Goal: Task Accomplishment & Management: Use online tool/utility

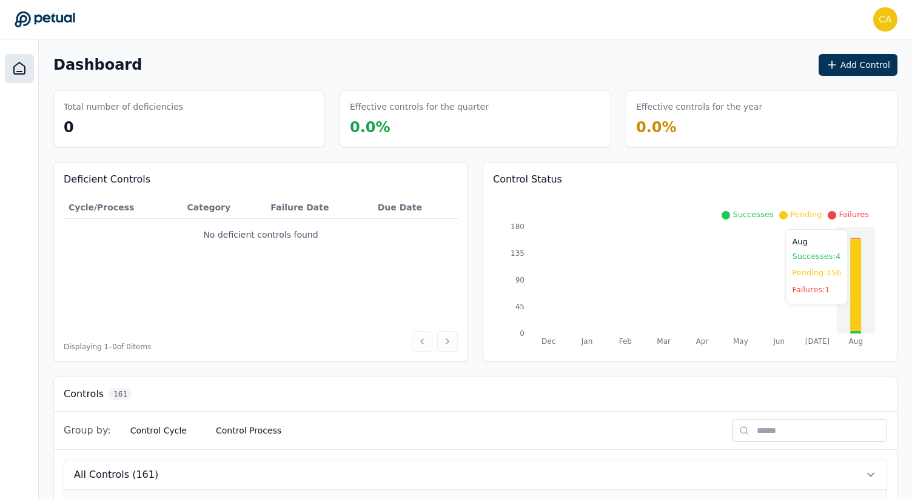
click at [855, 310] on icon at bounding box center [855, 285] width 11 height 93
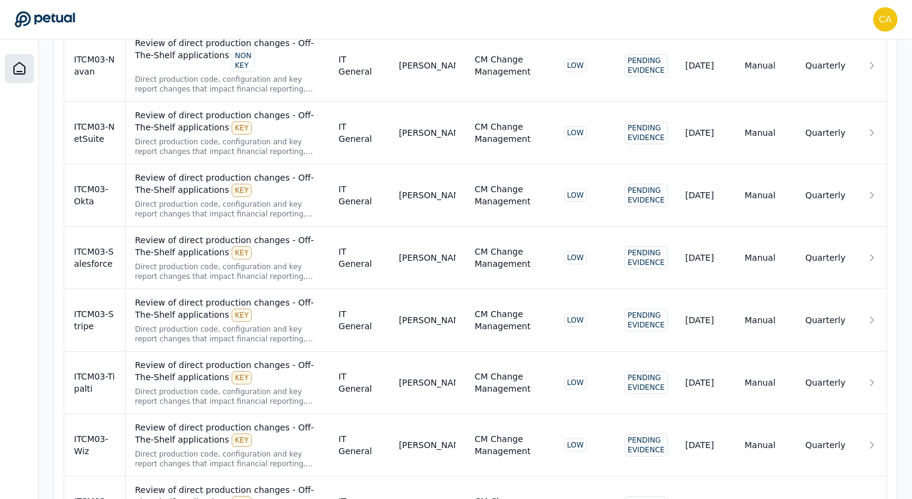
scroll to position [9701, 0]
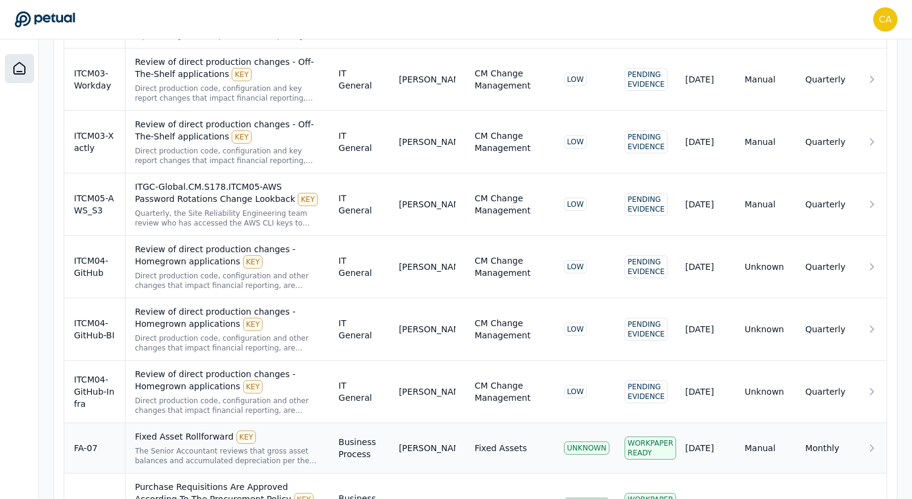
click at [172, 430] on div "Fixed Asset Rollforward KEY" at bounding box center [227, 436] width 184 height 13
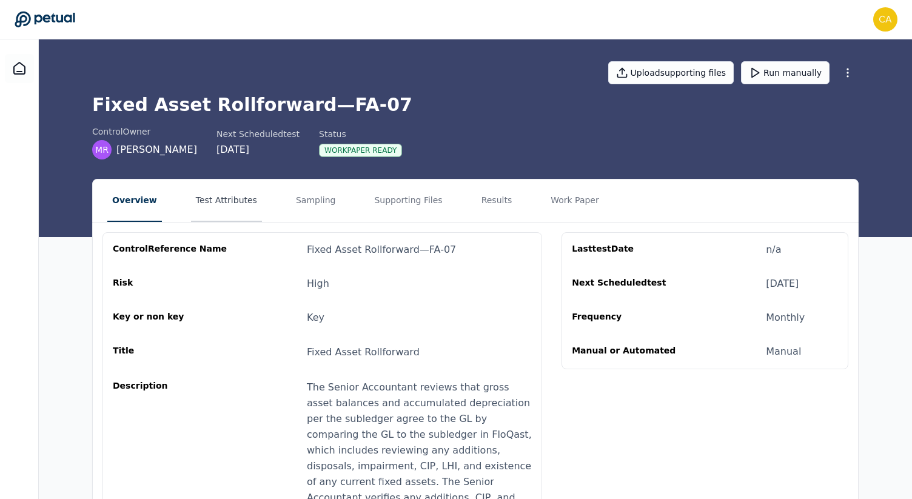
click at [214, 203] on button "Test Attributes" at bounding box center [226, 200] width 71 height 42
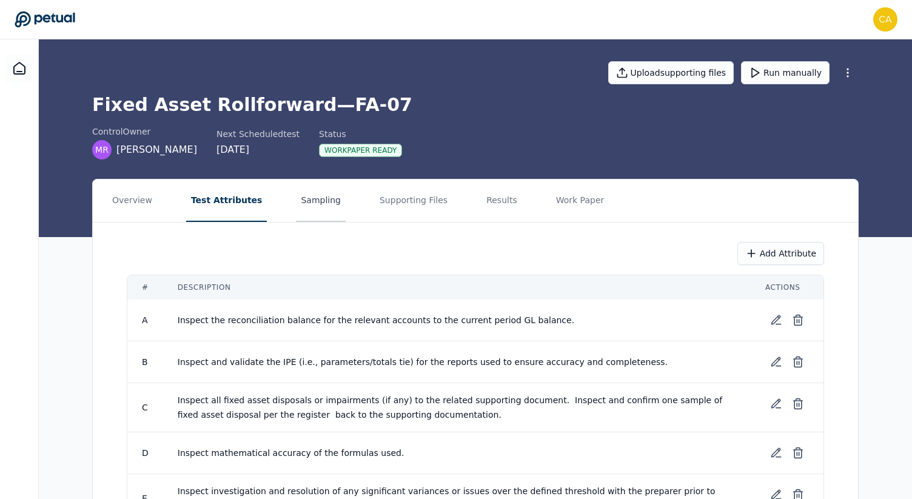
click at [303, 198] on button "Sampling" at bounding box center [321, 200] width 50 height 42
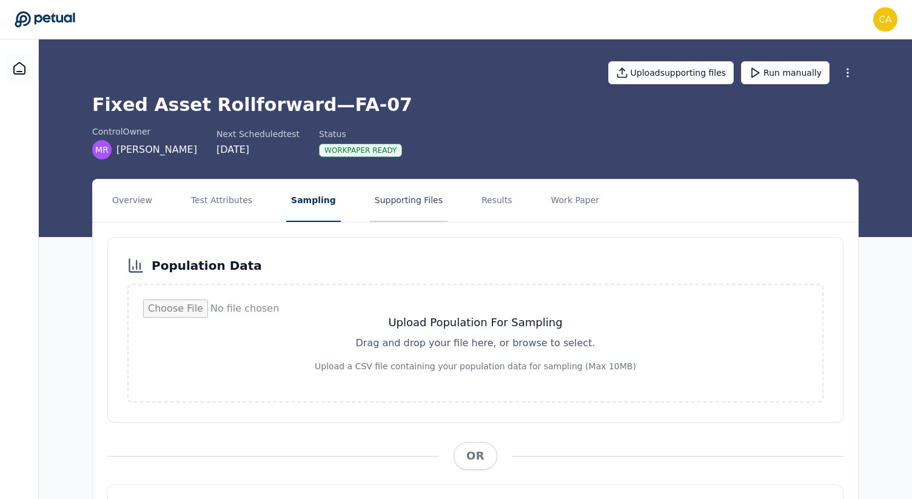
click at [408, 205] on button "Supporting Files" at bounding box center [409, 200] width 78 height 42
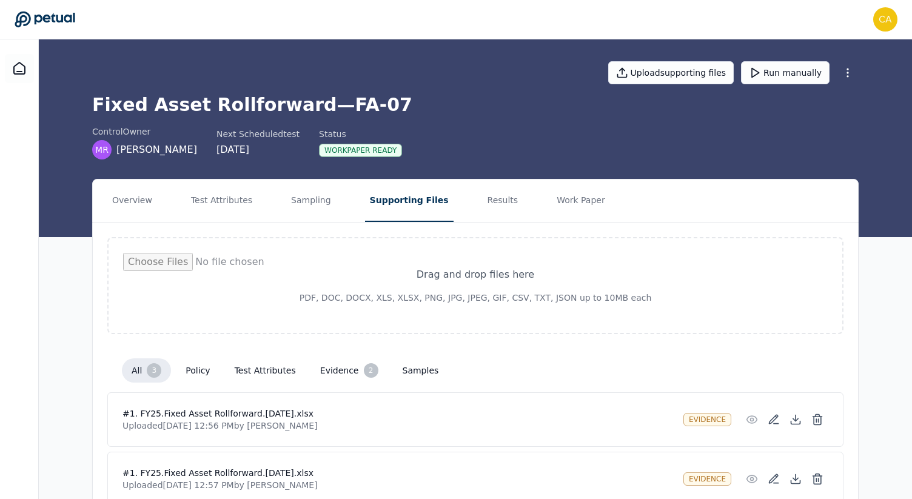
scroll to position [121, 0]
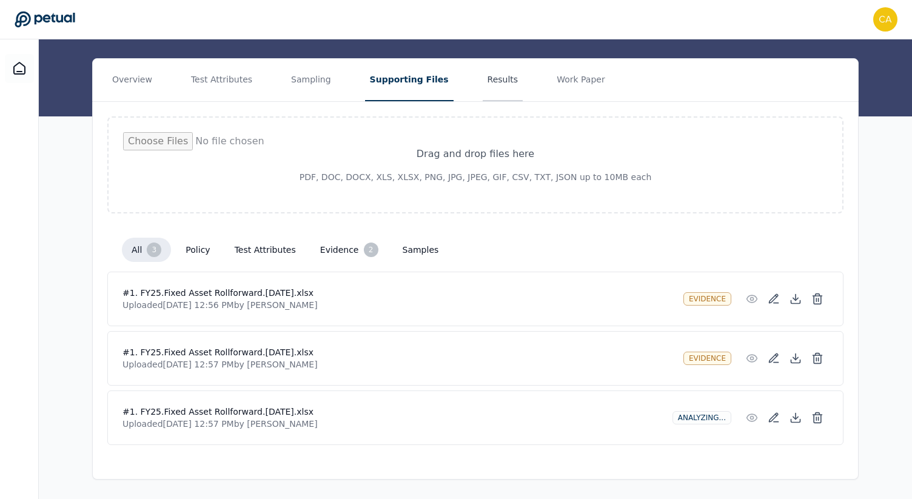
click at [485, 76] on button "Results" at bounding box center [503, 80] width 41 height 42
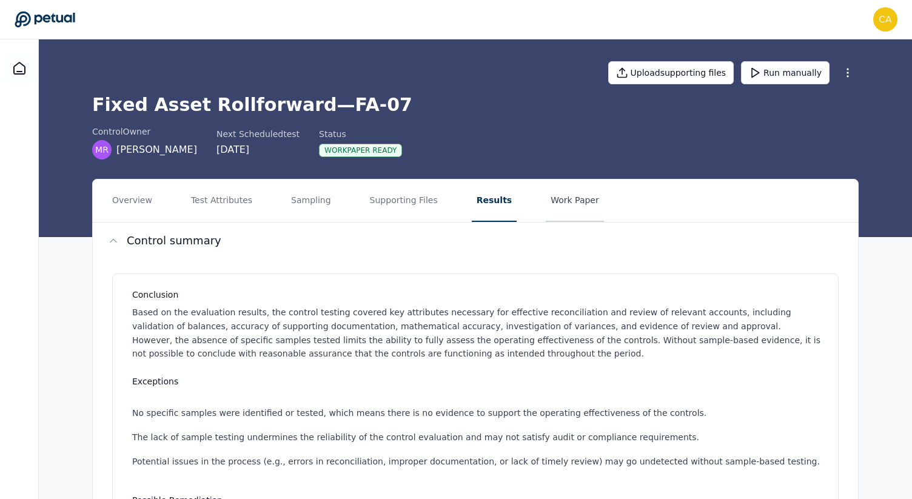
click at [566, 202] on button "Work Paper" at bounding box center [575, 200] width 58 height 42
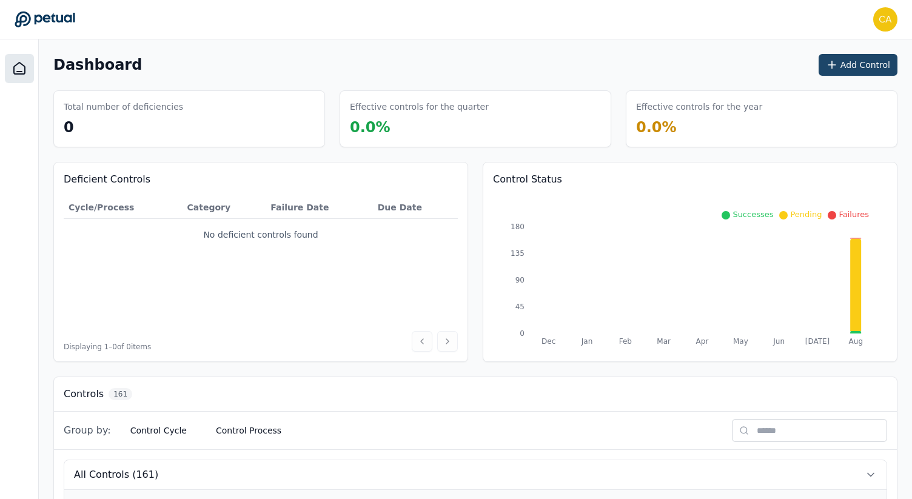
click at [875, 70] on button "Add Control" at bounding box center [857, 65] width 79 height 22
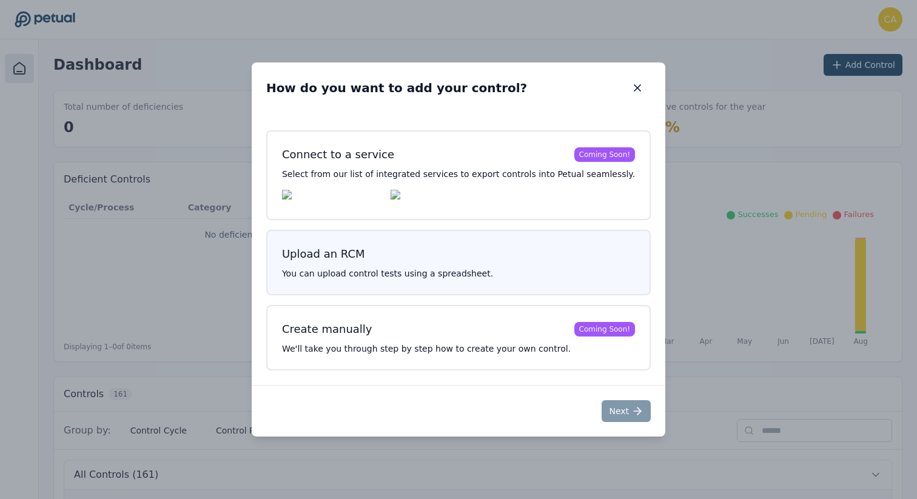
click at [391, 276] on p "You can upload control tests using a spreadsheet." at bounding box center [458, 273] width 353 height 12
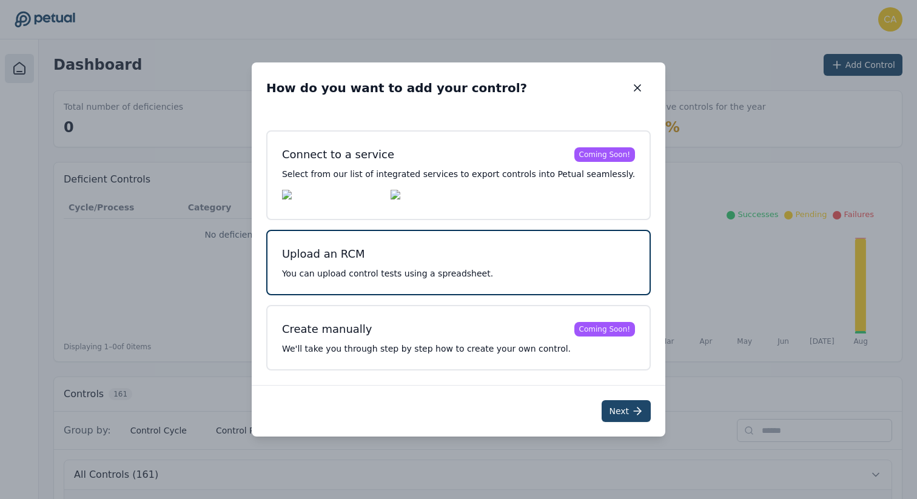
click at [603, 412] on button "Next" at bounding box center [625, 411] width 49 height 22
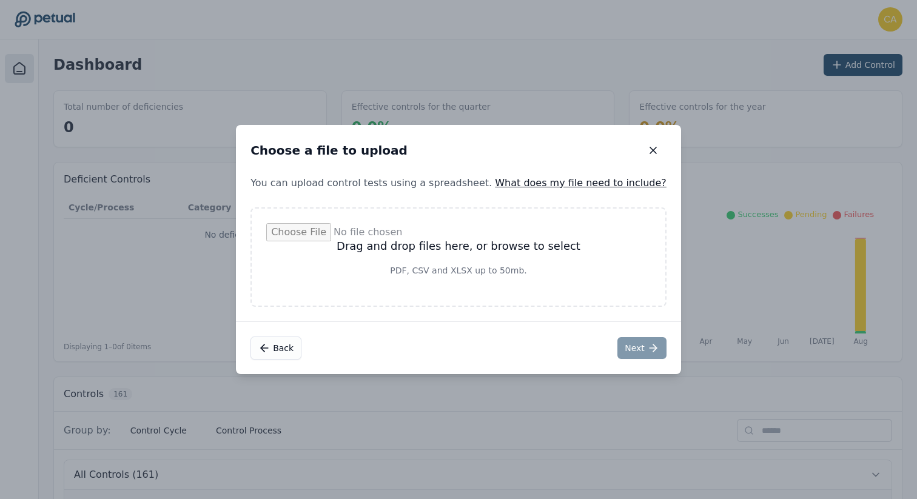
click at [517, 180] on link "What does my file need to include?" at bounding box center [581, 183] width 172 height 12
click at [541, 187] on link "What does my file need to include?" at bounding box center [581, 183] width 172 height 12
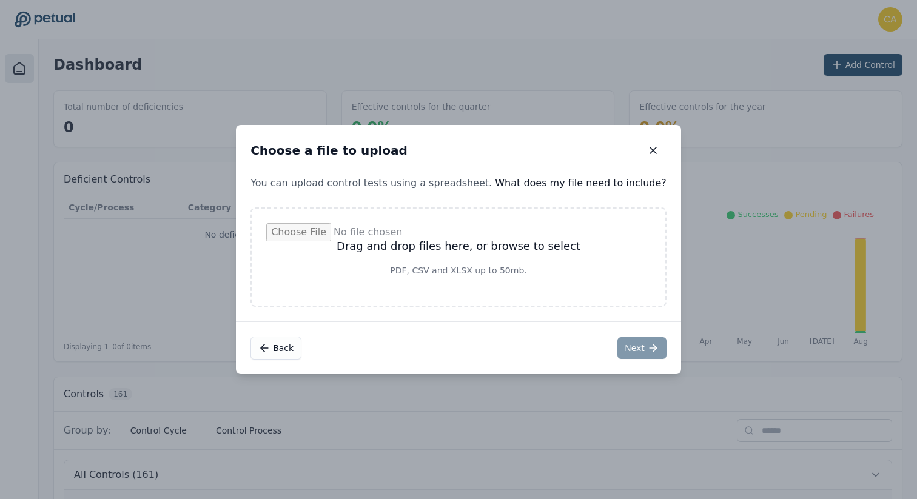
click at [547, 185] on link "What does my file need to include?" at bounding box center [581, 183] width 172 height 12
click at [547, 184] on link "What does my file need to include?" at bounding box center [581, 183] width 172 height 12
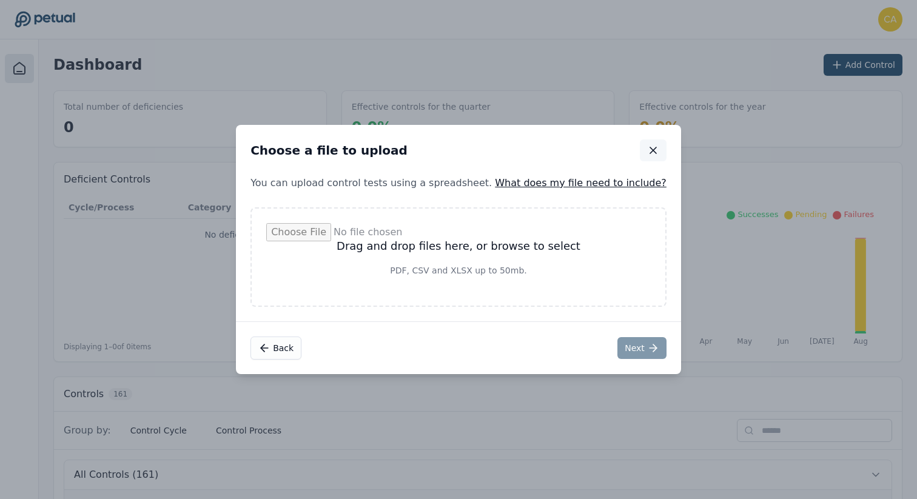
click at [647, 148] on icon "button" at bounding box center [653, 150] width 12 height 12
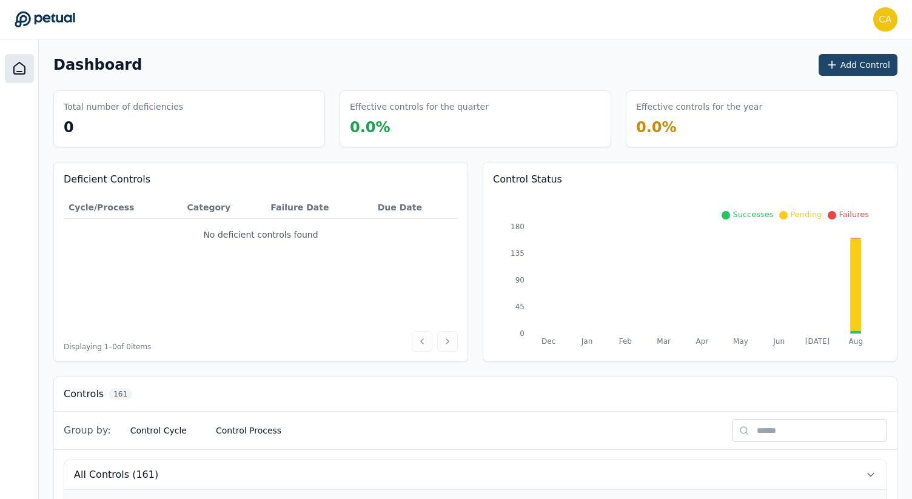
click at [869, 69] on button "Add Control" at bounding box center [857, 65] width 79 height 22
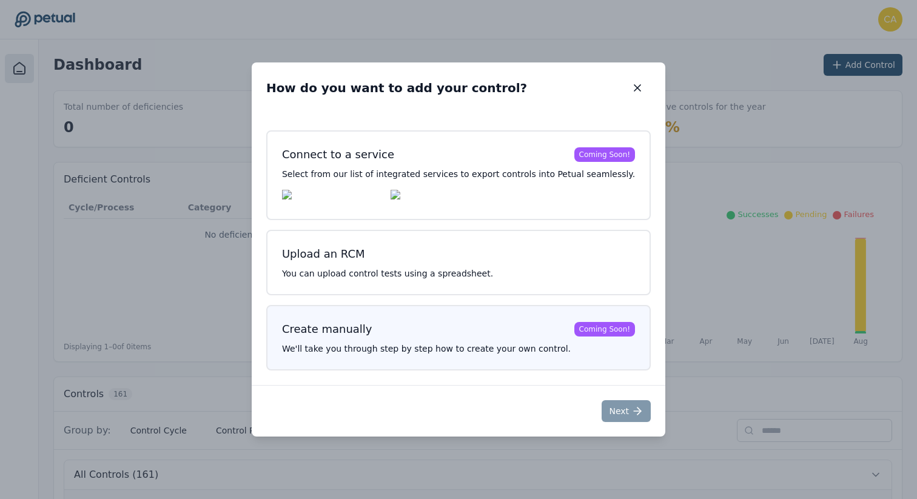
click at [419, 335] on h3 "Create manually Coming Soon!" at bounding box center [458, 329] width 353 height 17
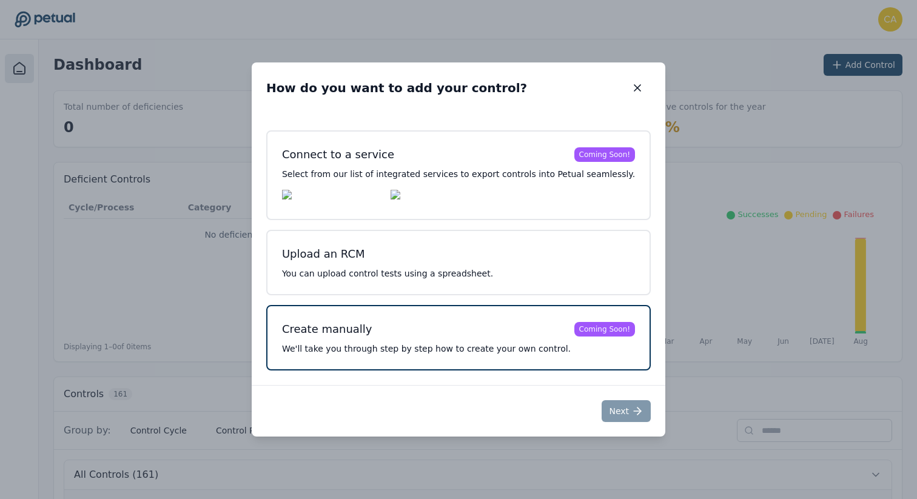
click at [419, 335] on h3 "Create manually Coming Soon!" at bounding box center [458, 329] width 353 height 17
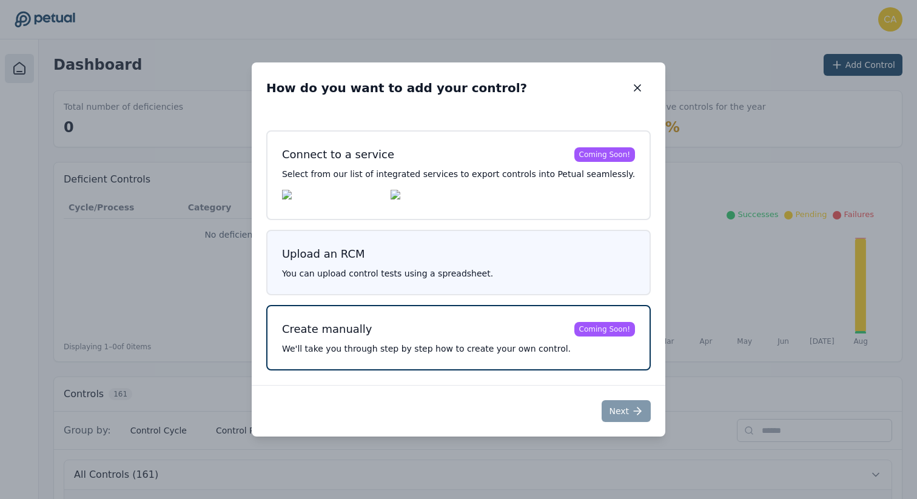
click at [436, 267] on div "Upload an RCM You can upload control tests using a spreadsheet." at bounding box center [458, 262] width 384 height 65
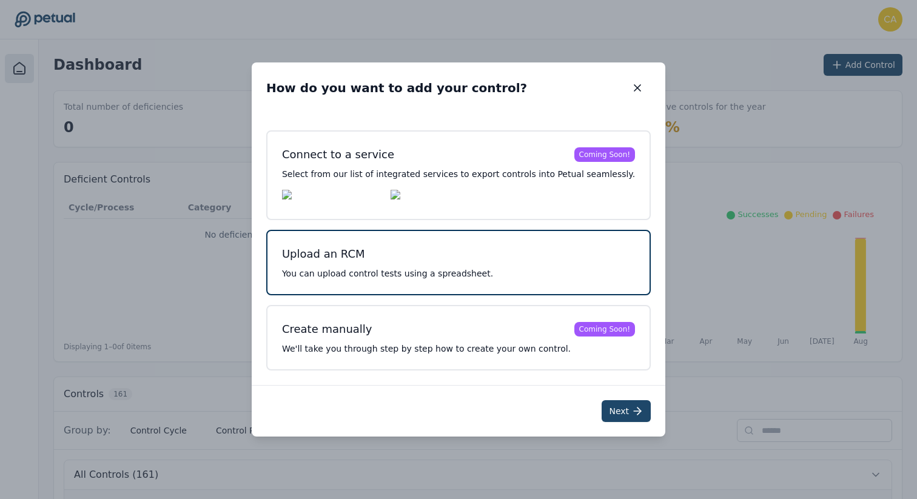
click at [631, 414] on icon at bounding box center [637, 411] width 12 height 12
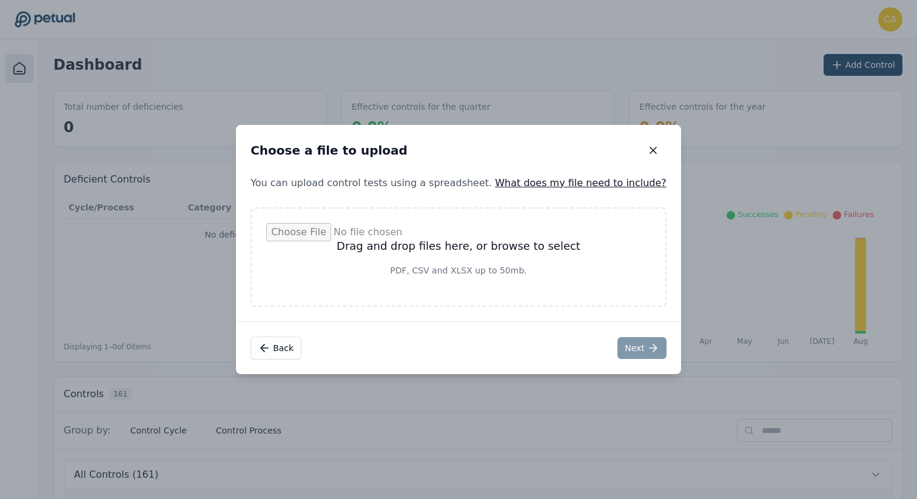
click at [452, 254] on input "file" at bounding box center [458, 257] width 384 height 68
click at [507, 184] on link "What does my file need to include?" at bounding box center [581, 183] width 172 height 12
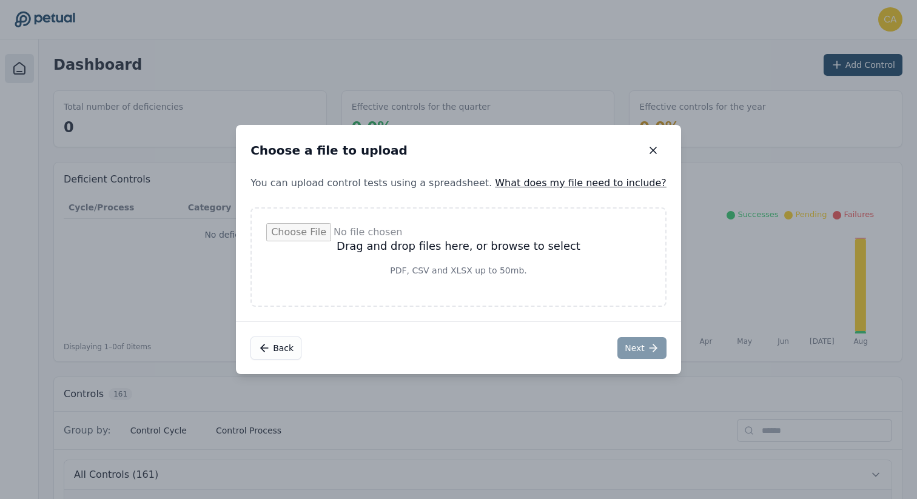
click at [396, 264] on input "file" at bounding box center [458, 257] width 384 height 68
click at [647, 148] on icon "button" at bounding box center [653, 150] width 12 height 12
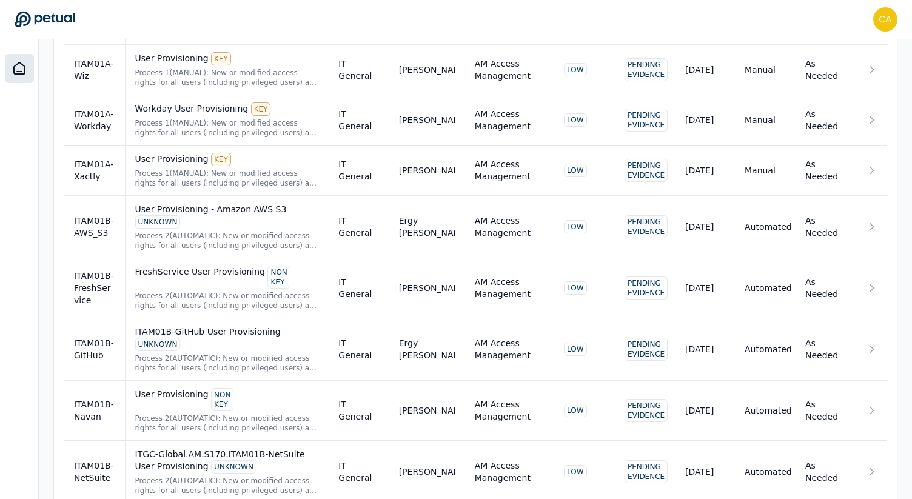
scroll to position [1318, 0]
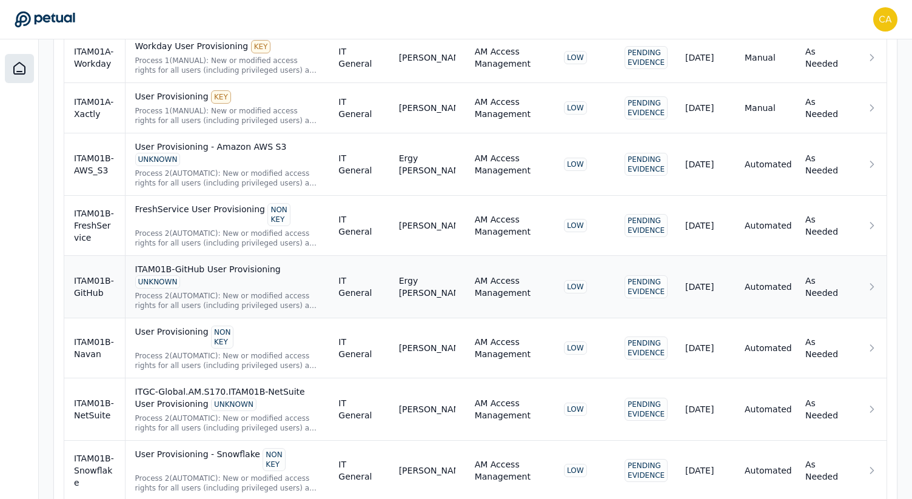
click at [210, 263] on div "ITAM01B-GitHub User Provisioning UNKNOWN" at bounding box center [227, 275] width 184 height 25
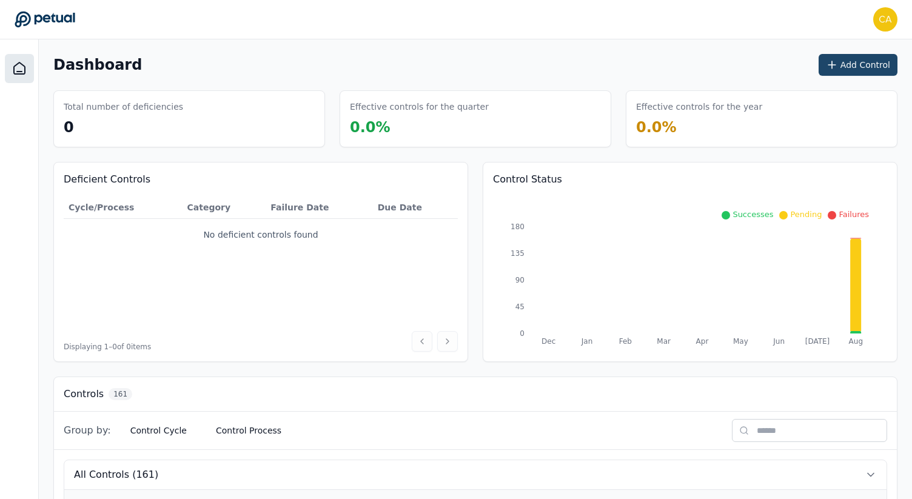
click at [843, 68] on button "Add Control" at bounding box center [857, 65] width 79 height 22
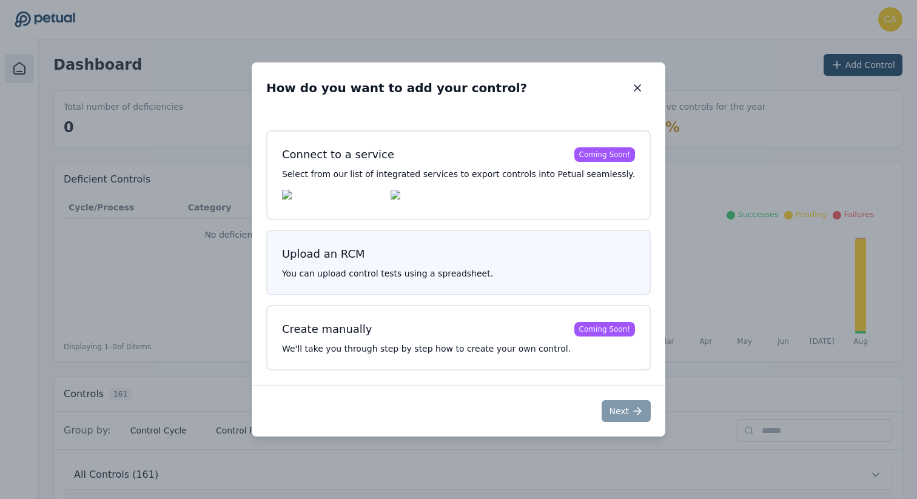
click at [418, 269] on p "You can upload control tests using a spreadsheet." at bounding box center [458, 273] width 353 height 12
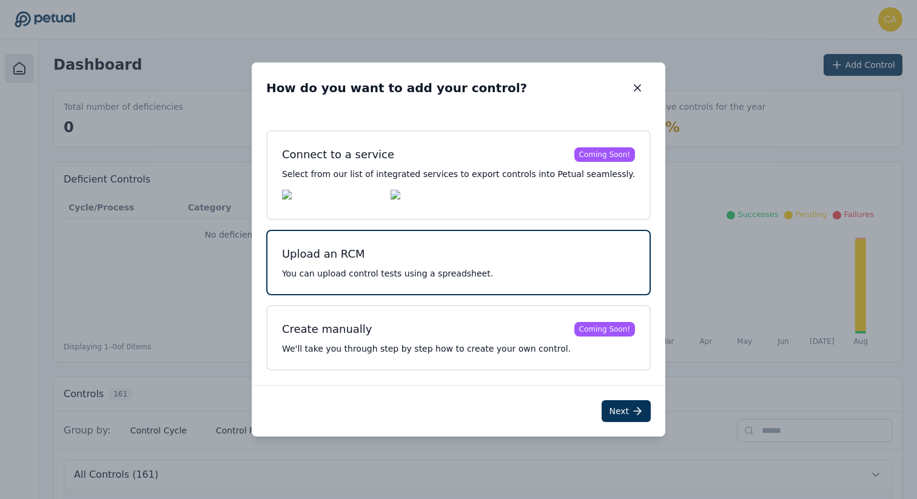
click at [392, 267] on div "Upload an RCM You can upload control tests using a spreadsheet." at bounding box center [458, 262] width 384 height 65
click at [393, 266] on div "Upload an RCM You can upload control tests using a spreadsheet." at bounding box center [458, 262] width 384 height 65
click at [631, 412] on icon at bounding box center [637, 411] width 12 height 12
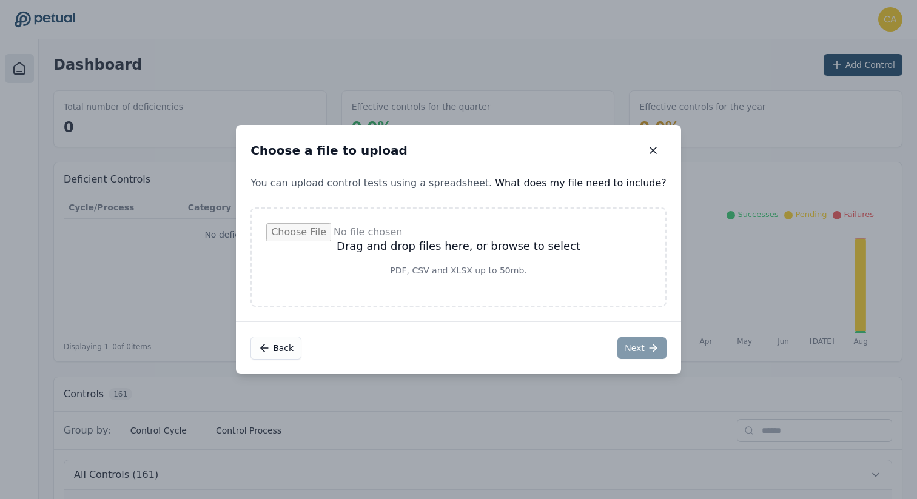
click at [515, 222] on div "Drag and drop files here, or browse to select PDF, CSV and XLSX up to 50mb." at bounding box center [458, 256] width 416 height 99
click at [501, 256] on input "file" at bounding box center [458, 257] width 384 height 68
click at [444, 262] on input "file" at bounding box center [458, 257] width 384 height 68
click at [491, 256] on input "file" at bounding box center [458, 257] width 384 height 68
type input "**********"
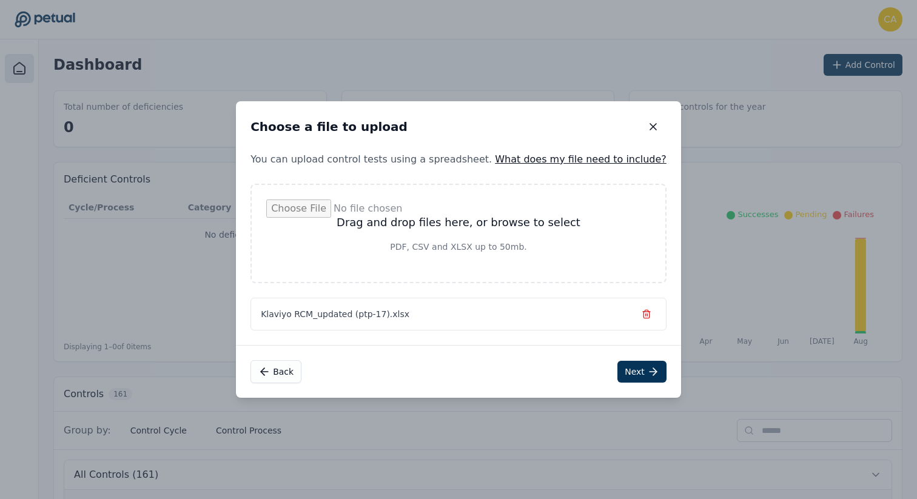
click at [489, 365] on div "Back Next" at bounding box center [458, 371] width 445 height 53
click at [617, 372] on button "Next" at bounding box center [641, 372] width 49 height 22
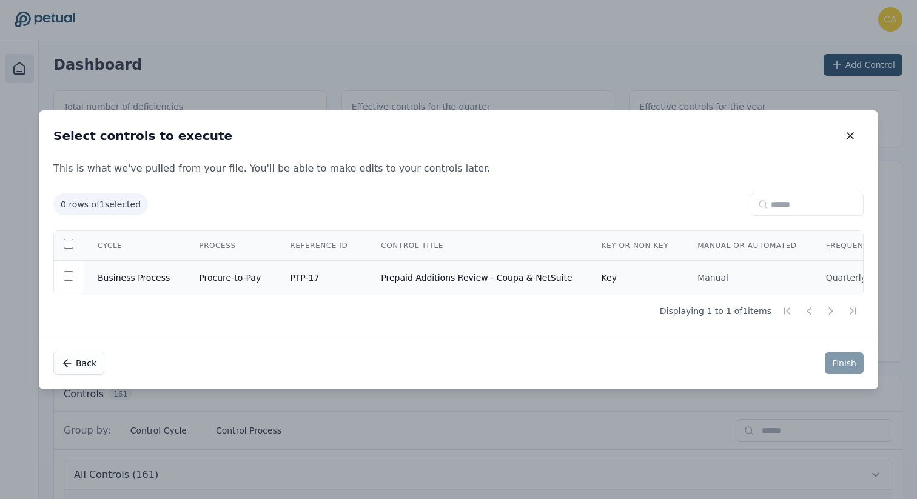
click at [494, 281] on td "Prepaid Additions Review - Coupa & NetSuite" at bounding box center [476, 277] width 220 height 35
click at [850, 362] on button "Finish" at bounding box center [843, 363] width 39 height 22
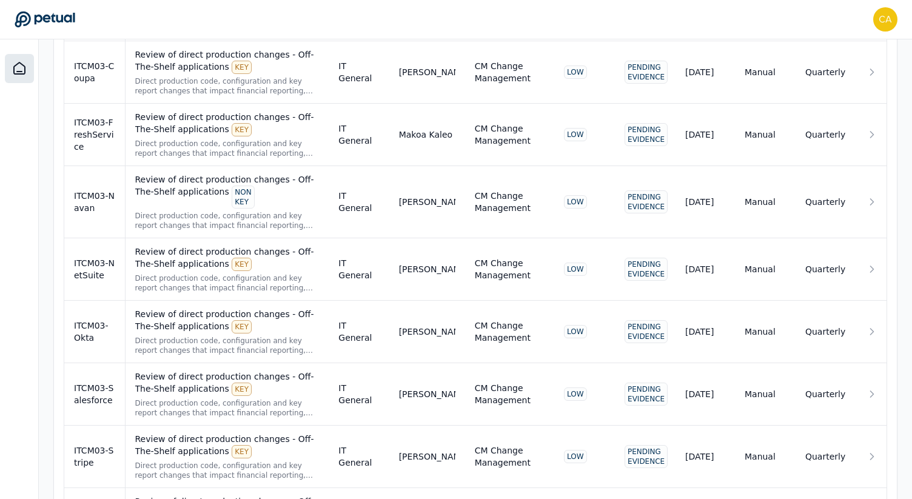
scroll to position [9752, 0]
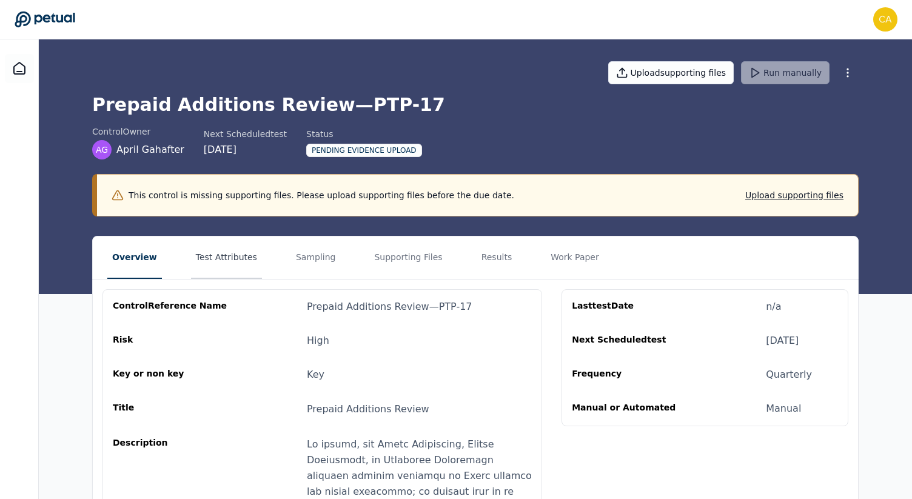
click at [247, 259] on button "Test Attributes" at bounding box center [226, 257] width 71 height 42
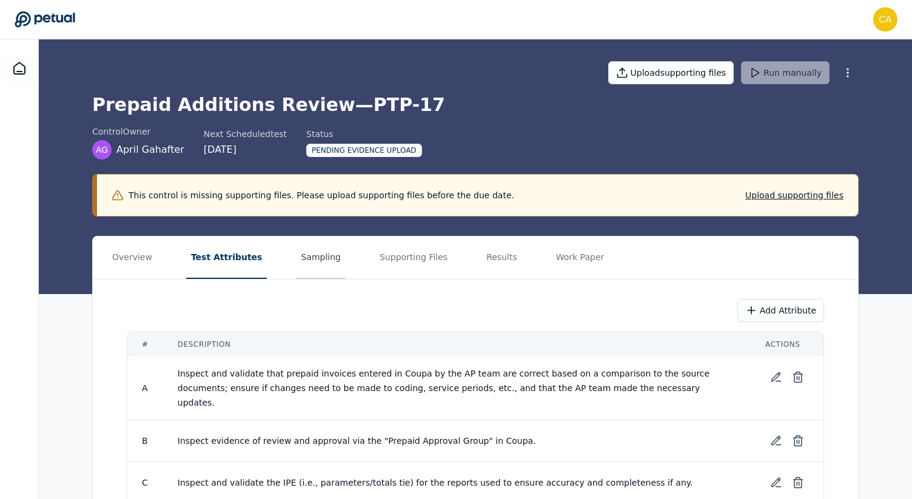
click at [296, 252] on button "Sampling" at bounding box center [321, 257] width 50 height 42
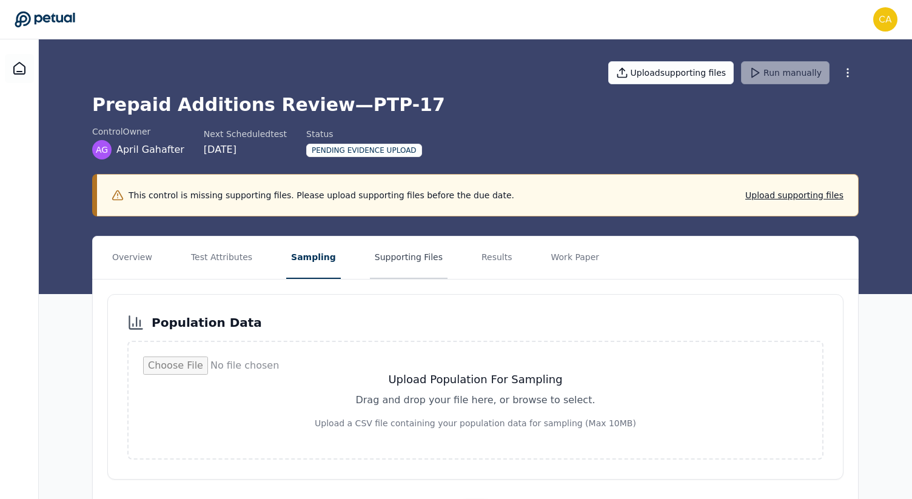
click at [408, 252] on button "Supporting Files" at bounding box center [409, 257] width 78 height 42
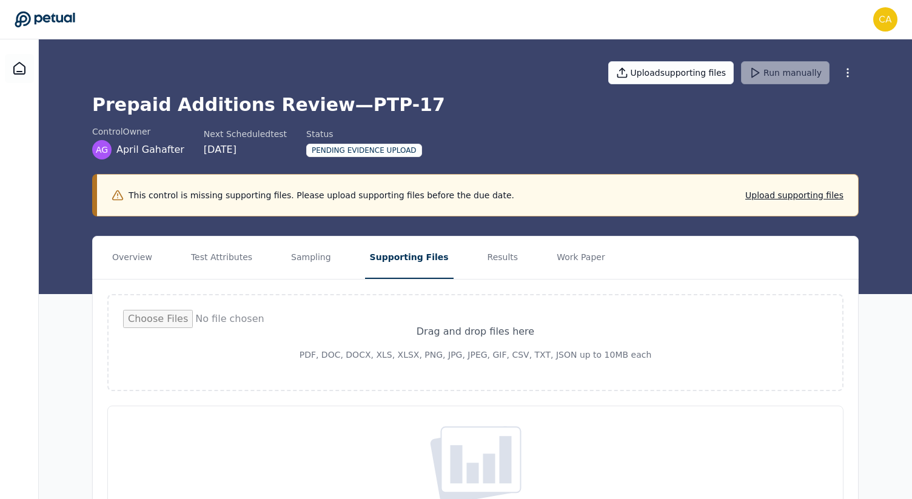
scroll to position [112, 0]
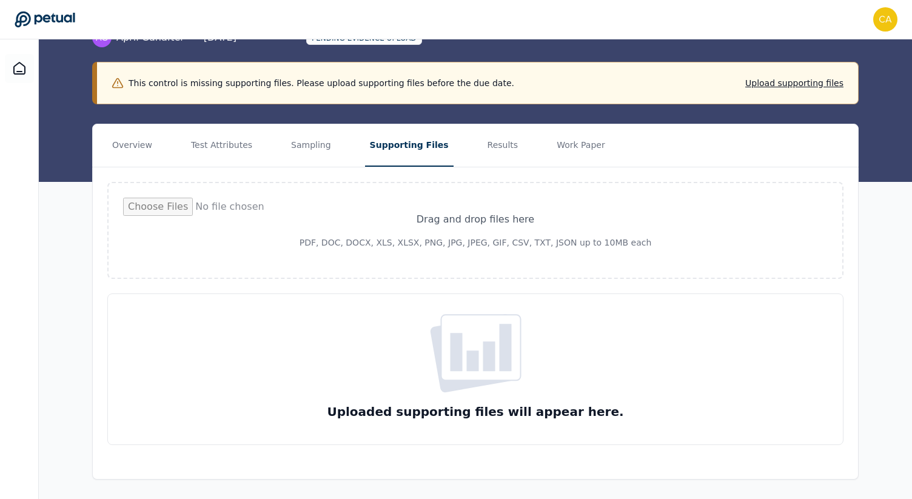
click at [394, 361] on div "Uploaded supporting files will appear here." at bounding box center [475, 369] width 736 height 152
click at [484, 221] on input "file" at bounding box center [475, 230] width 704 height 65
type input "**********"
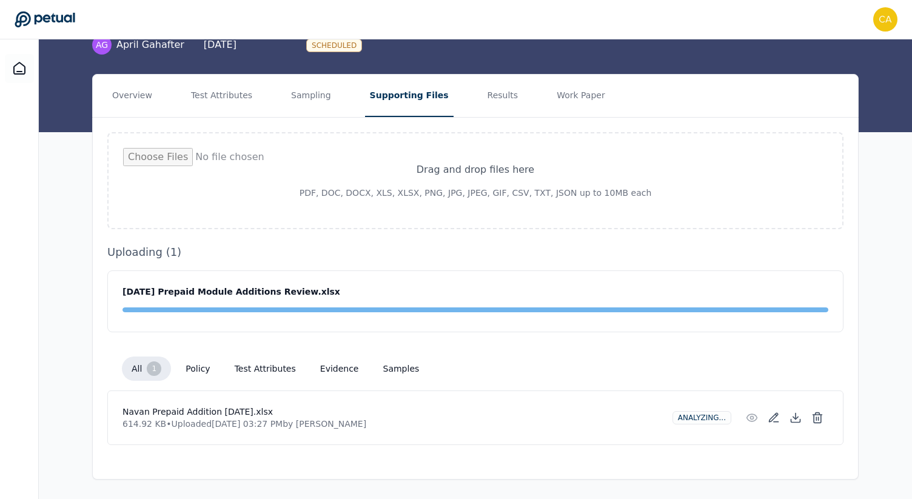
scroll to position [61, 0]
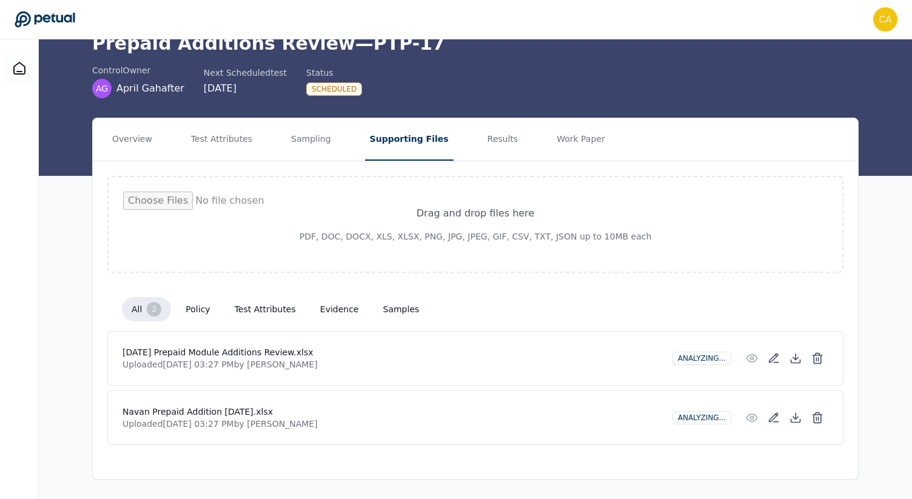
click at [329, 309] on button "evidence" at bounding box center [339, 309] width 58 height 22
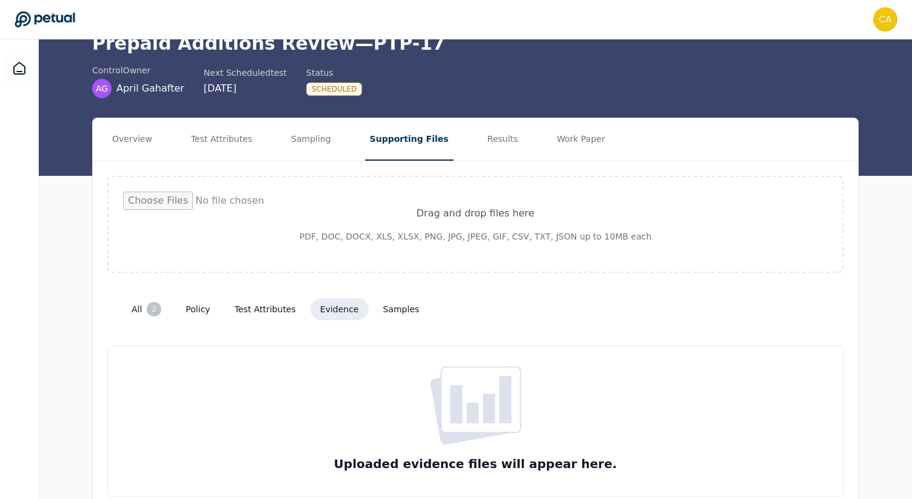
click at [271, 307] on button "test attributes" at bounding box center [265, 309] width 81 height 22
click at [382, 312] on button "samples" at bounding box center [401, 309] width 56 height 22
click at [201, 310] on button "policy" at bounding box center [198, 309] width 44 height 22
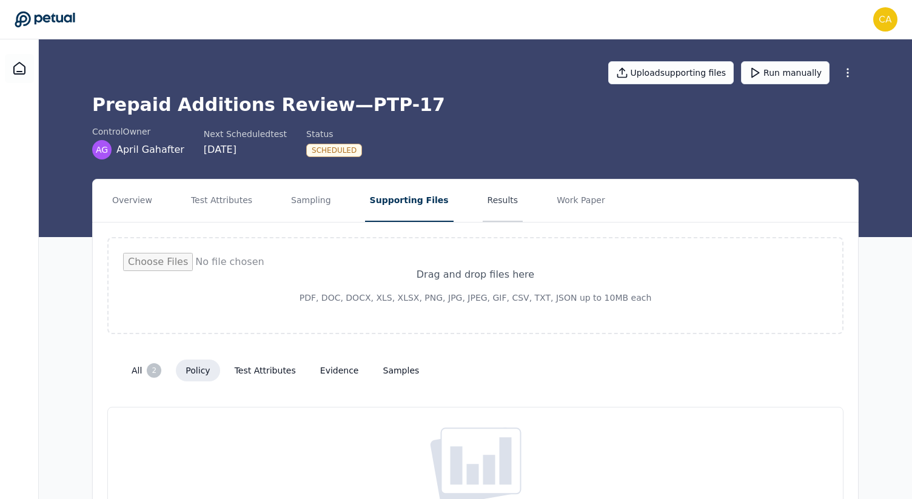
click at [483, 204] on button "Results" at bounding box center [503, 200] width 41 height 42
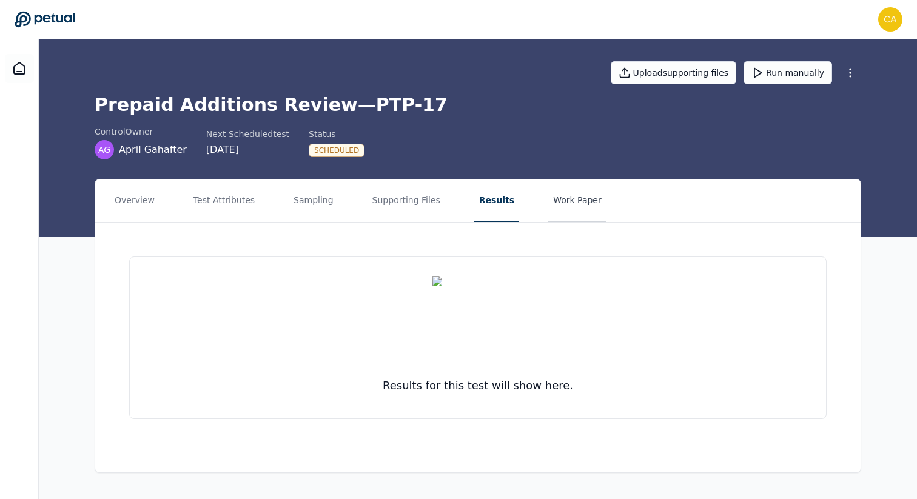
click at [548, 207] on button "Work Paper" at bounding box center [577, 200] width 58 height 42
click at [390, 207] on button "Supporting Files" at bounding box center [406, 200] width 78 height 42
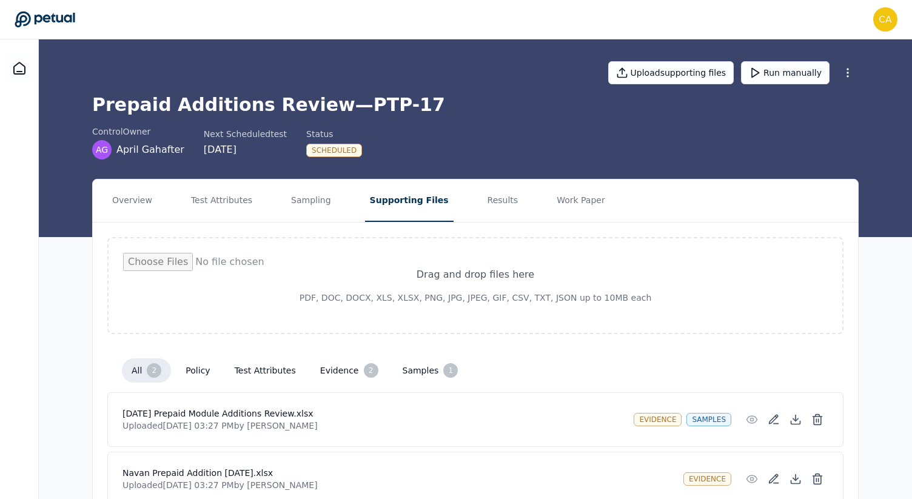
drag, startPoint x: 781, startPoint y: 72, endPoint x: 773, endPoint y: 170, distance: 98.6
click at [773, 170] on div "Upload supporting files Run manually Prepaid Additions Review — PTP-17 control …" at bounding box center [475, 138] width 873 height 198
click at [777, 73] on button "Run manually" at bounding box center [785, 72] width 89 height 23
click at [790, 77] on button "Run manually" at bounding box center [785, 72] width 89 height 23
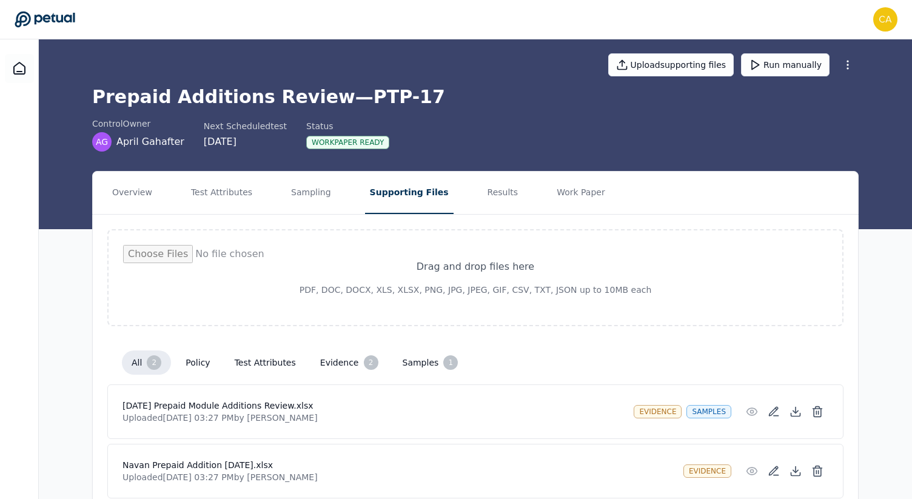
scroll to position [16, 0]
